Goal: Task Accomplishment & Management: Complete application form

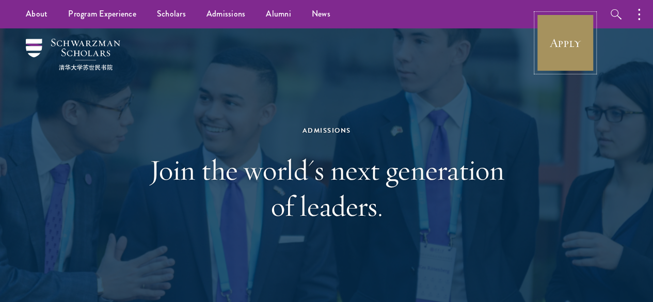
click at [568, 45] on link "Apply" at bounding box center [565, 43] width 58 height 58
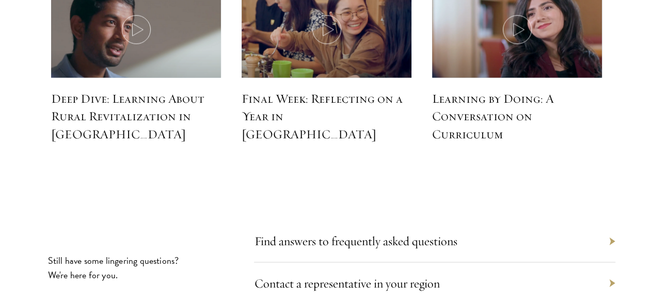
scroll to position [4654, 0]
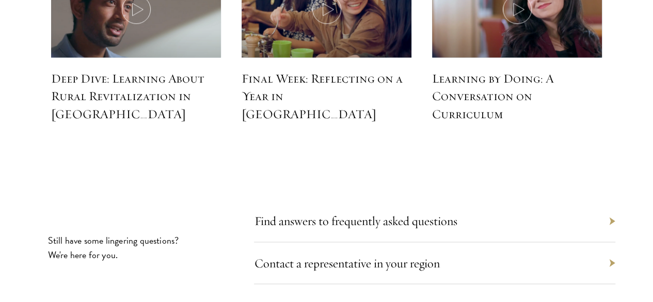
click at [526, 242] on div "Contact a representative in your region" at bounding box center [434, 263] width 361 height 42
click at [421, 255] on link "Contact a representative in your region" at bounding box center [351, 262] width 185 height 15
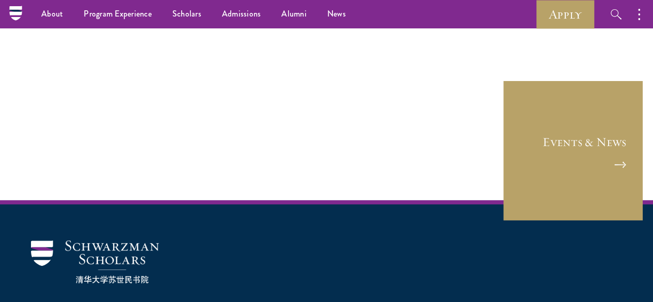
scroll to position [1587, 0]
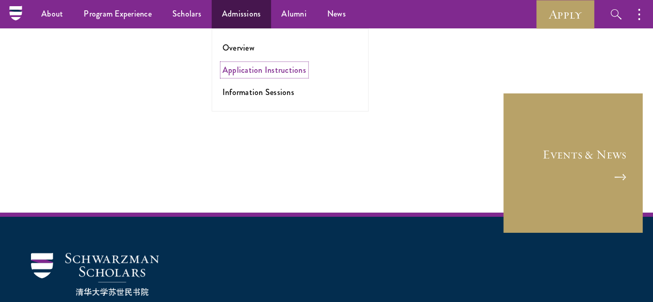
click at [250, 72] on link "Application Instructions" at bounding box center [264, 70] width 84 height 12
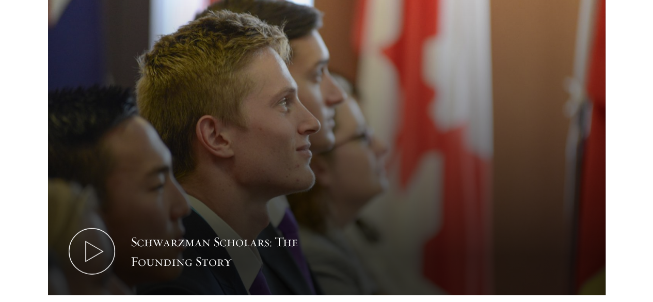
scroll to position [1325, 0]
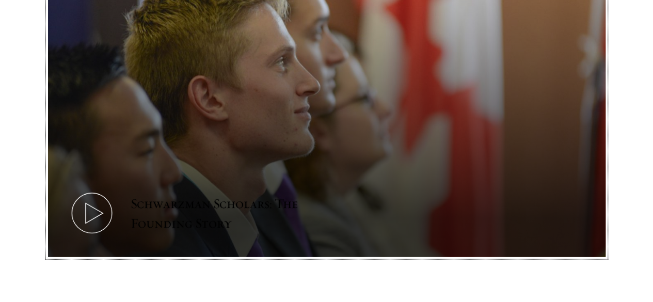
click at [115, 236] on icon at bounding box center [92, 213] width 46 height 46
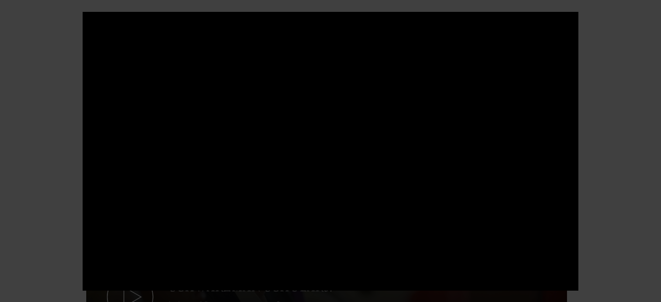
click at [648, 130] on div at bounding box center [330, 151] width 661 height 302
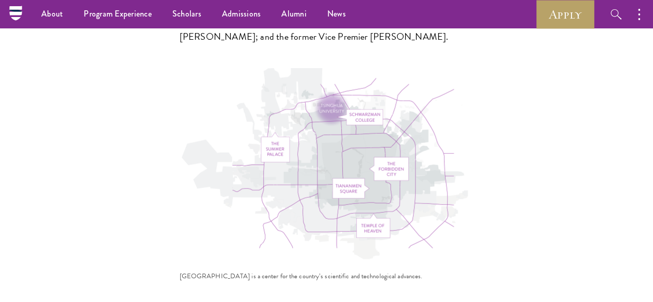
scroll to position [3087, 0]
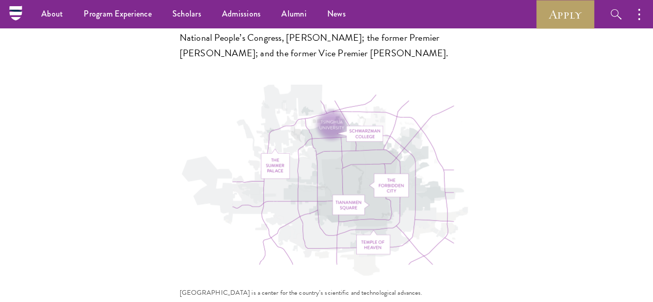
drag, startPoint x: 634, startPoint y: 218, endPoint x: 640, endPoint y: 265, distance: 46.9
click at [640, 265] on section "Situated on the former site of the Qing Dynasty imperial gardens and near numer…" at bounding box center [326, 83] width 653 height 435
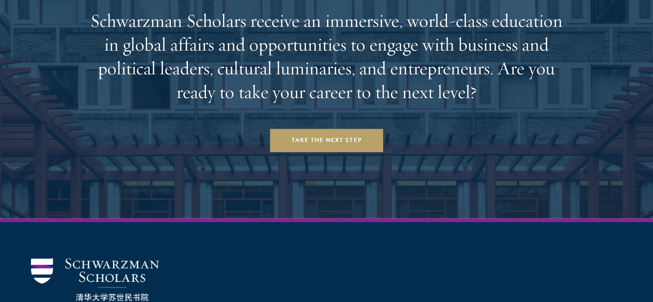
scroll to position [4238, 0]
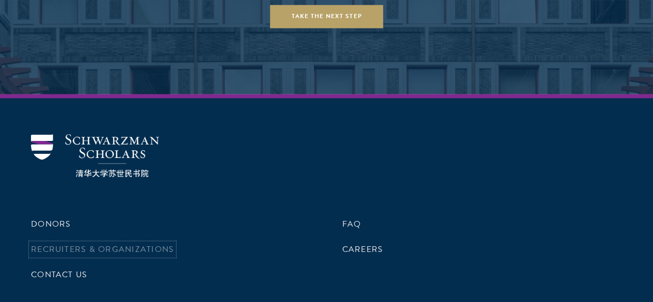
click at [174, 243] on link "Recruiters & Organizations" at bounding box center [102, 249] width 143 height 12
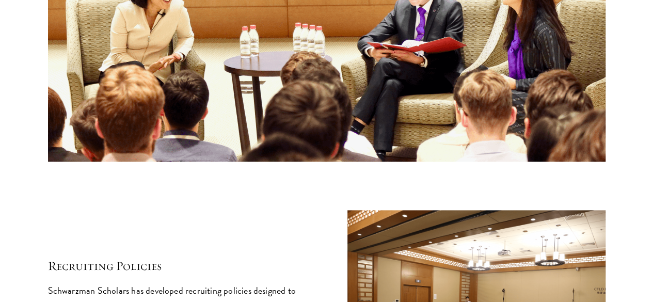
scroll to position [4433, 0]
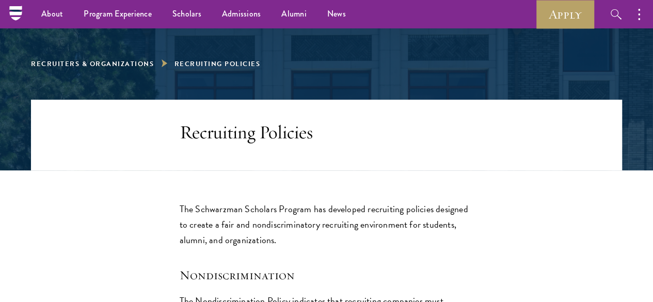
scroll to position [153, 0]
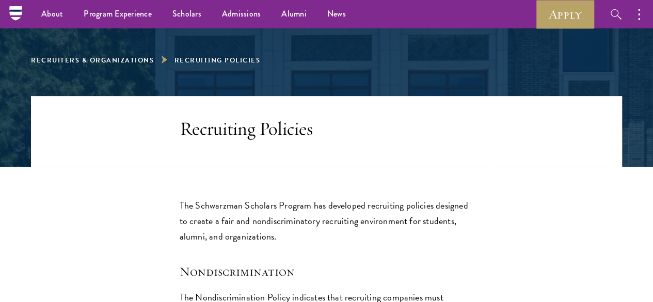
drag, startPoint x: 660, startPoint y: 29, endPoint x: 649, endPoint y: 45, distance: 19.6
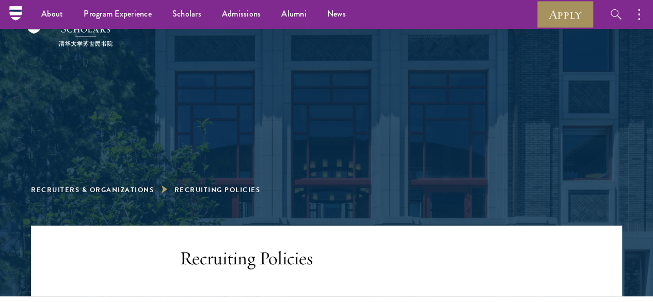
scroll to position [7, 0]
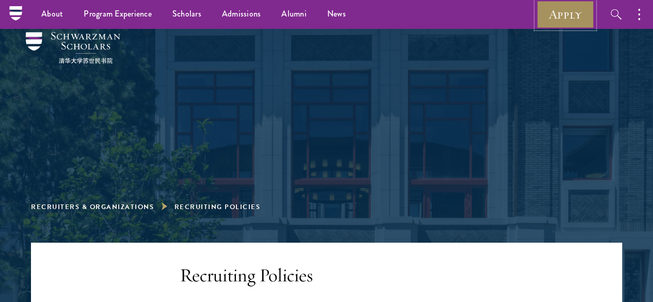
click at [579, 11] on link "Apply" at bounding box center [565, 14] width 58 height 28
